Goal: Task Accomplishment & Management: Use online tool/utility

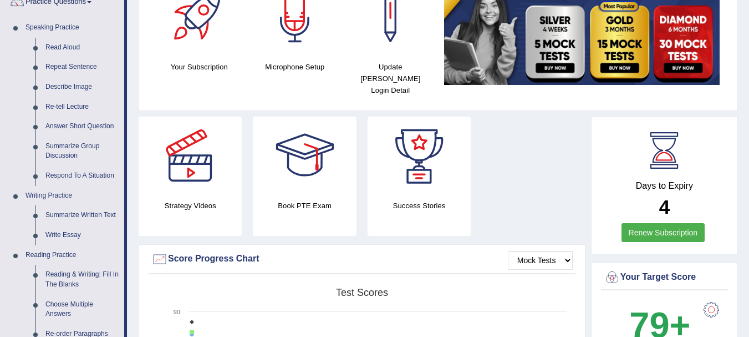
scroll to position [94, 0]
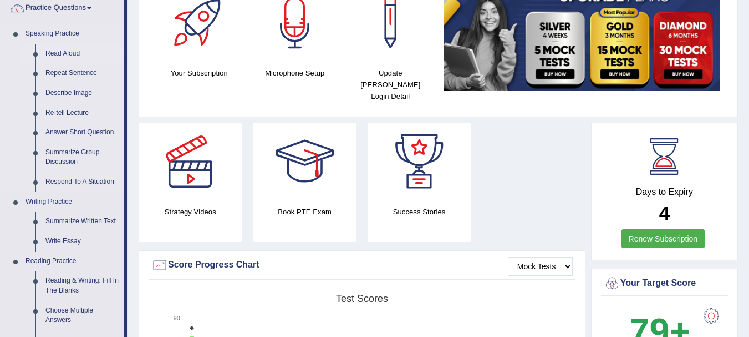
click at [67, 54] on link "Read Aloud" at bounding box center [82, 54] width 84 height 20
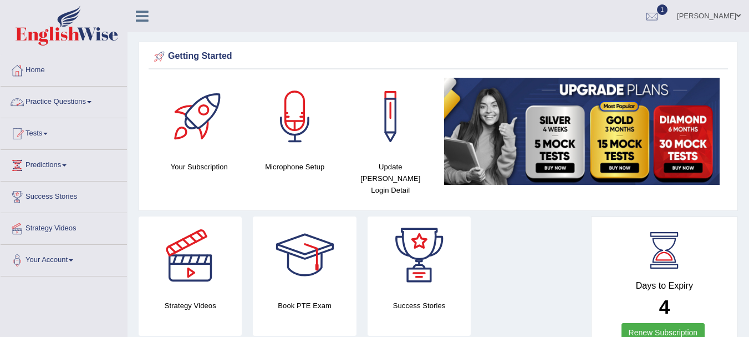
click at [73, 100] on link "Practice Questions" at bounding box center [64, 101] width 126 height 28
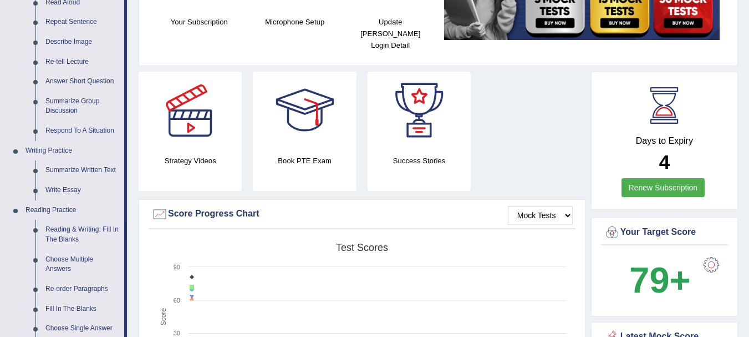
scroll to position [151, 0]
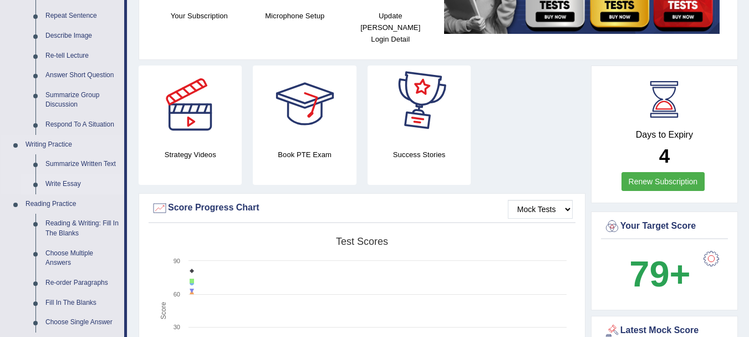
click at [56, 183] on link "Write Essay" at bounding box center [82, 184] width 84 height 20
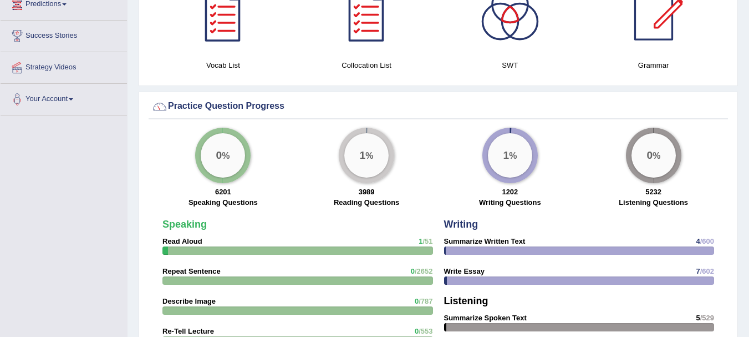
scroll to position [713, 0]
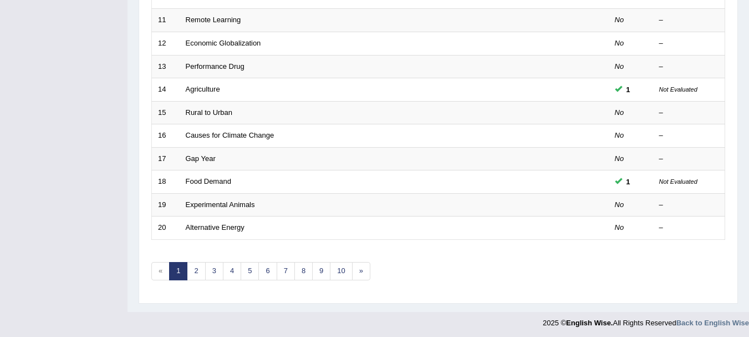
scroll to position [398, 0]
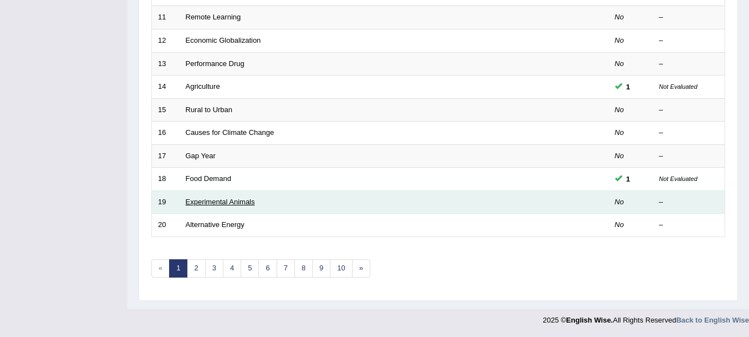
click at [242, 204] on link "Experimental Animals" at bounding box center [220, 201] width 69 height 8
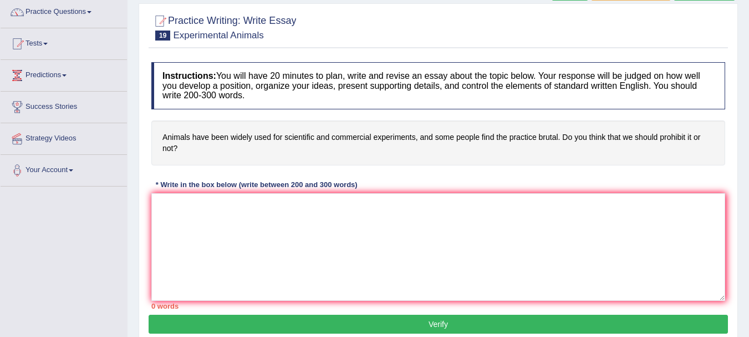
scroll to position [97, 0]
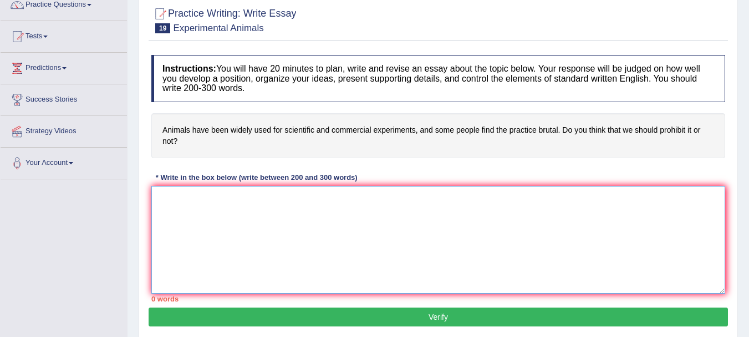
click at [245, 203] on textarea at bounding box center [438, 240] width 574 height 108
paste textarea "The increasing influence of [essay topic] on our lives has ignited numerous dis…"
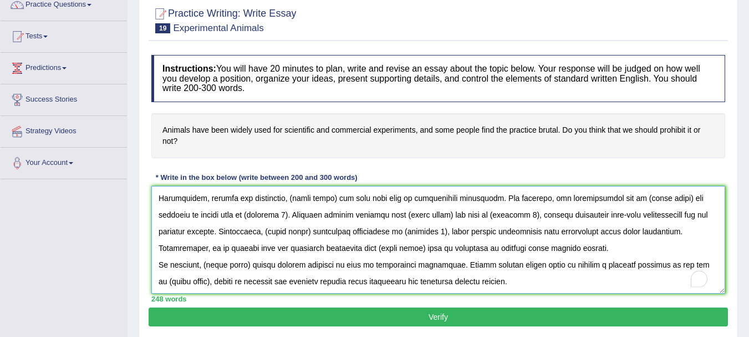
scroll to position [0, 0]
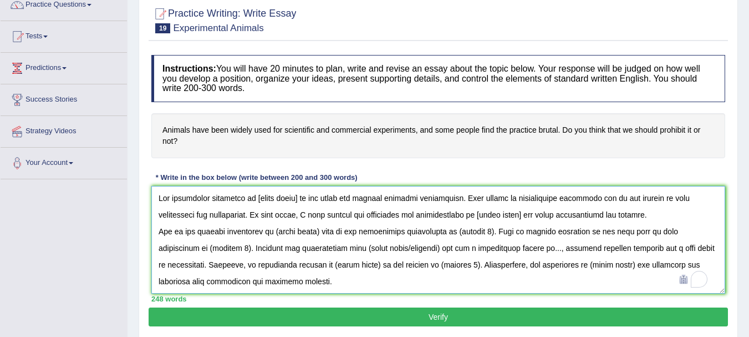
click at [300, 195] on textarea "To enrich screen reader interactions, please activate Accessibility in Grammarl…" at bounding box center [438, 240] width 574 height 108
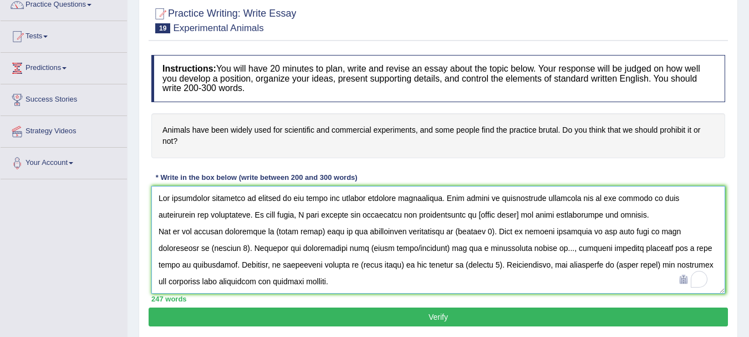
click at [495, 213] on textarea "To enrich screen reader interactions, please activate Accessibility in Grammarl…" at bounding box center [438, 240] width 574 height 108
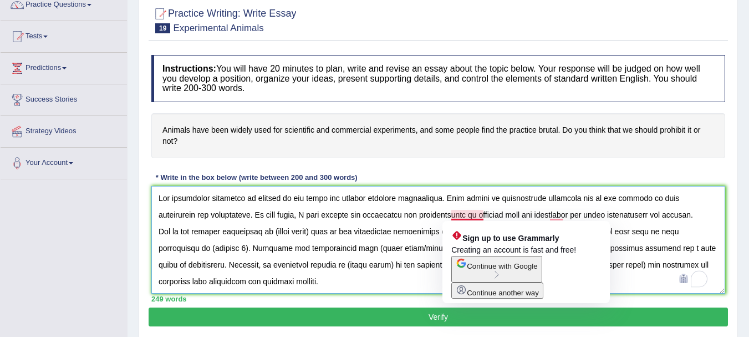
click at [482, 214] on textarea "To enrich screen reader interactions, please activate Accessibility in Grammarl…" at bounding box center [438, 240] width 574 height 108
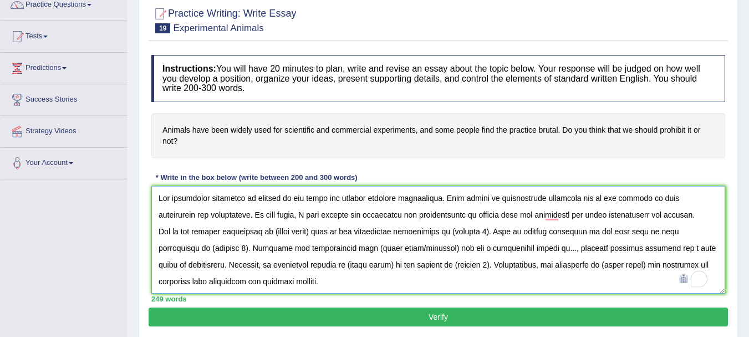
click at [561, 216] on textarea "To enrich screen reader interactions, please activate Accessibility in Grammarl…" at bounding box center [438, 240] width 574 height 108
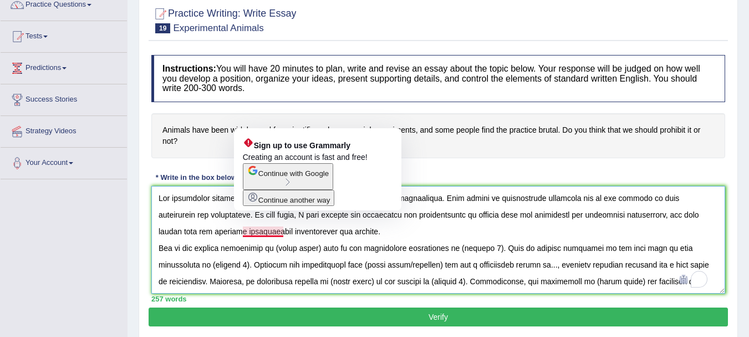
click at [263, 233] on textarea "To enrich screen reader interactions, please activate Accessibility in Grammarl…" at bounding box center [438, 240] width 574 height 108
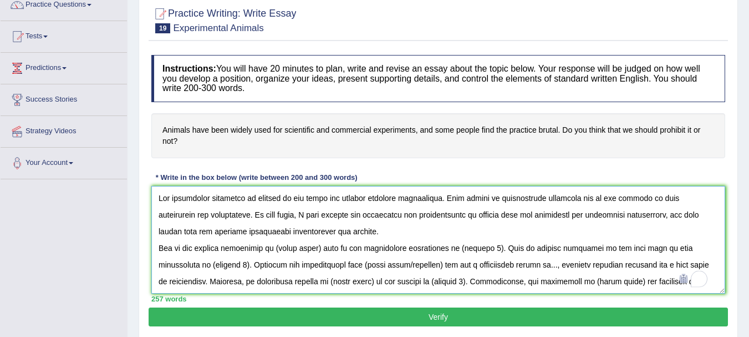
click at [265, 229] on textarea "To enrich screen reader interactions, please activate Accessibility in Grammarl…" at bounding box center [438, 240] width 574 height 108
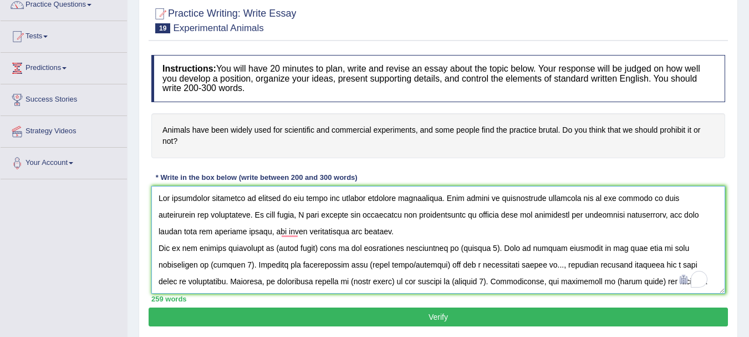
click at [266, 233] on textarea "To enrich screen reader interactions, please activate Accessibility in Grammarl…" at bounding box center [438, 240] width 574 height 108
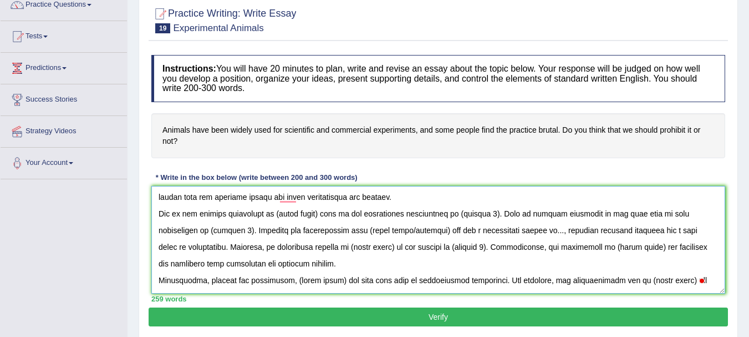
click at [321, 216] on textarea "To enrich screen reader interactions, please activate Accessibility in Grammarl…" at bounding box center [438, 240] width 574 height 108
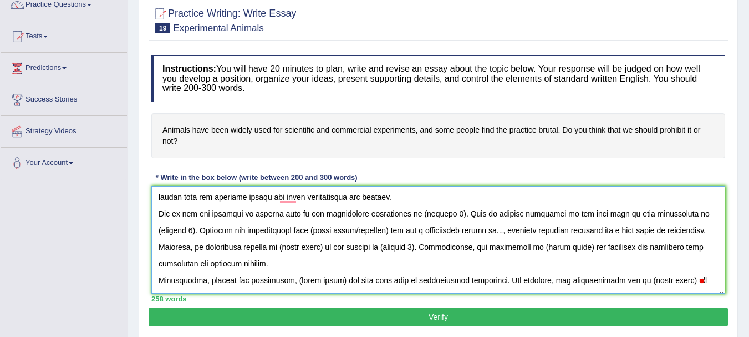
click at [445, 214] on textarea "To enrich screen reader interactions, please activate Accessibility in Grammarl…" at bounding box center [438, 240] width 574 height 108
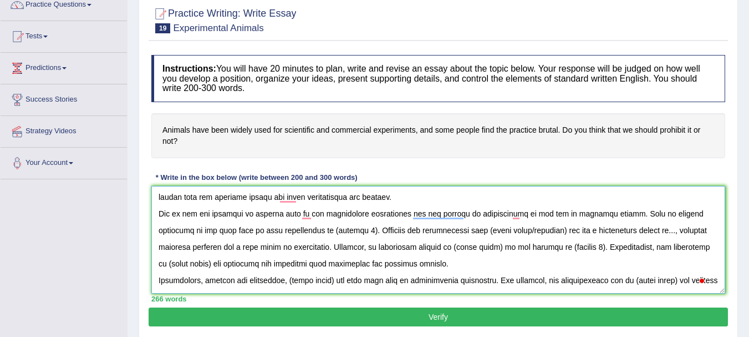
type textarea "The increasing influence of animals on our lives has ignited numerous discussio…"
